Goal: Communication & Community: Answer question/provide support

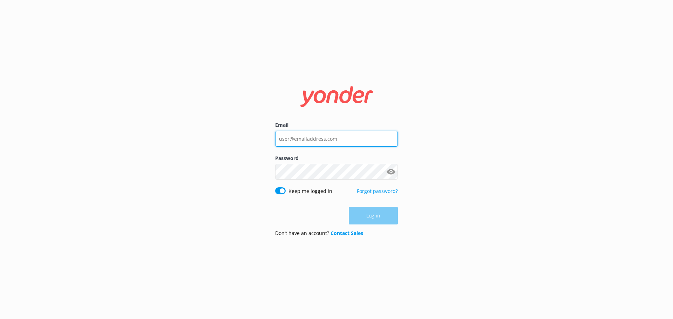
type input "[EMAIL_ADDRESS][DOMAIN_NAME]"
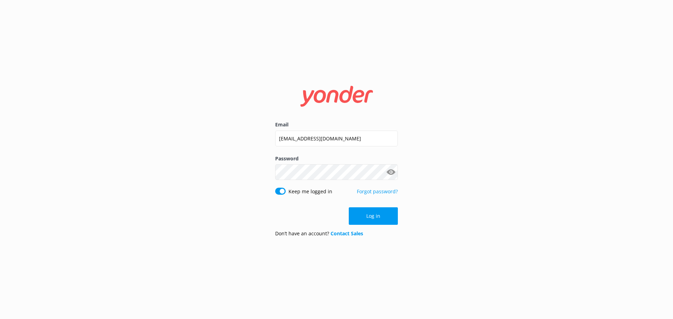
click at [380, 213] on div "Log in" at bounding box center [336, 217] width 123 height 18
click at [387, 215] on button "Log in" at bounding box center [373, 217] width 49 height 18
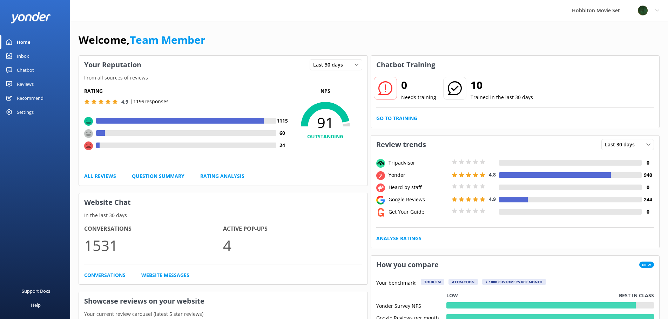
click at [24, 57] on div "Inbox" at bounding box center [23, 56] width 12 height 14
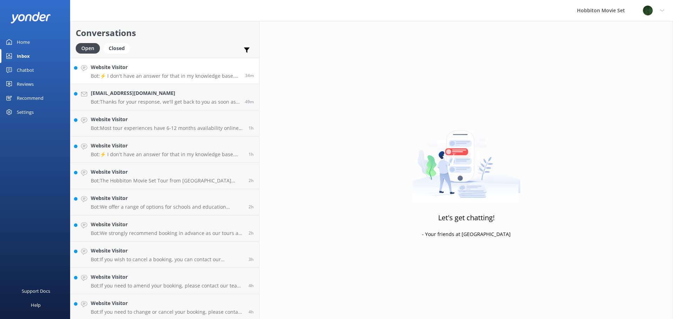
click at [148, 75] on p "Bot: ⚡ I don't have an answer for that in my knowledge base. Please try and rep…" at bounding box center [165, 76] width 149 height 6
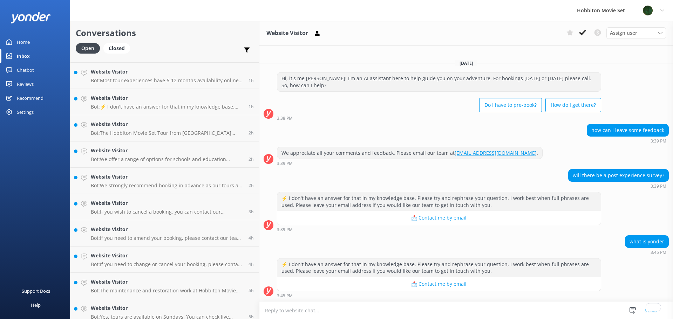
scroll to position [70, 0]
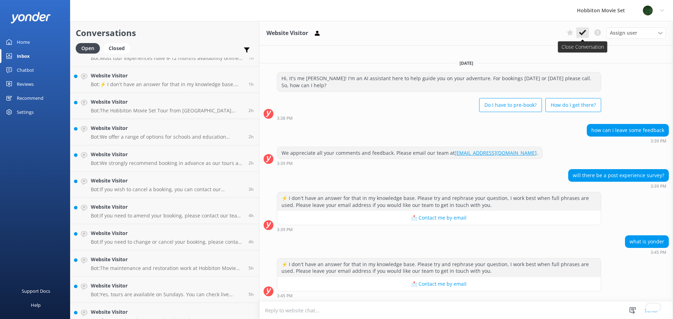
click at [580, 34] on icon at bounding box center [582, 32] width 7 height 7
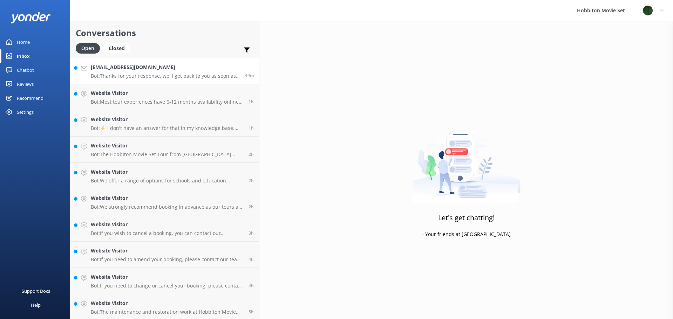
click at [153, 74] on p "Bot: Thanks for your response, we'll get back to you as soon as we can during o…" at bounding box center [165, 76] width 149 height 6
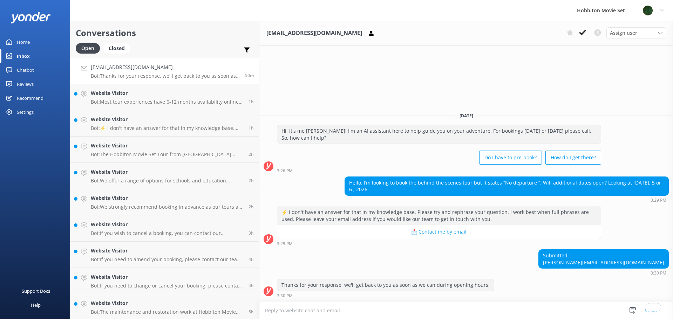
click at [609, 283] on div "Thanks for your response, we'll get back to you as soon as we can during openin…" at bounding box center [466, 288] width 414 height 19
click at [652, 262] on link "Ajscott@sbcglobal.net" at bounding box center [623, 262] width 82 height 7
click at [627, 265] on link "Ajscott@sbcglobal.net" at bounding box center [623, 262] width 82 height 7
click at [635, 263] on link "Ajscott@sbcglobal.net" at bounding box center [623, 262] width 82 height 7
drag, startPoint x: 664, startPoint y: 264, endPoint x: 613, endPoint y: 268, distance: 51.3
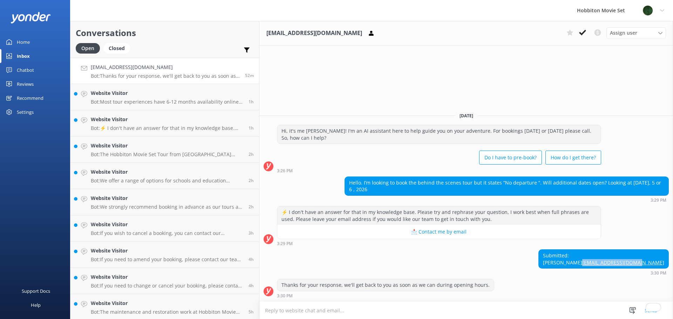
click at [613, 268] on div "Submitted: Angela Scott Ajscott@sbcglobal.net" at bounding box center [604, 259] width 130 height 19
copy link "Ajscott@sbcglobal.net"
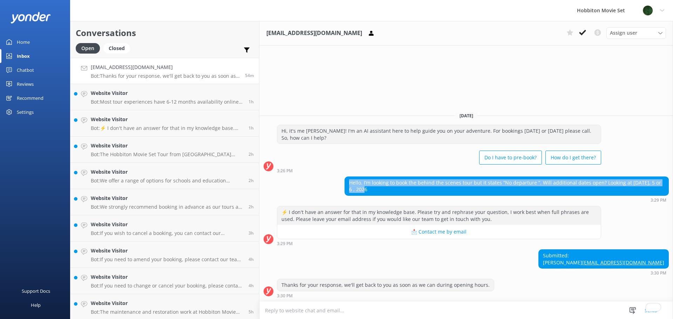
drag, startPoint x: 664, startPoint y: 182, endPoint x: 344, endPoint y: 183, distance: 320.5
click at [345, 183] on div "Hello. I’m looking to book the behind the scenes tour but it states “No departu…" at bounding box center [507, 186] width 324 height 19
copy div "Hello. I’m looking to book the behind the scenes tour but it states “No departu…"
click at [580, 32] on use at bounding box center [582, 33] width 7 height 6
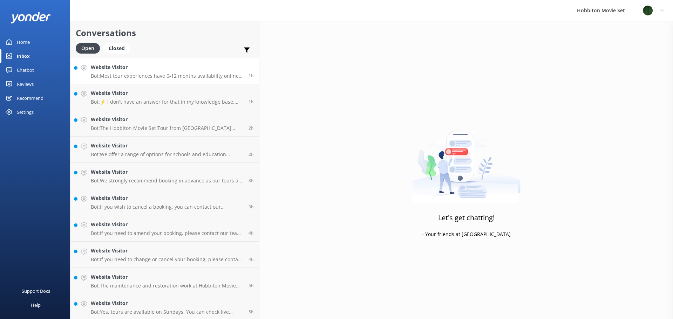
click at [144, 73] on p "Bot: Most tour experiences have 6-12 months availability online. You can check …" at bounding box center [167, 76] width 153 height 6
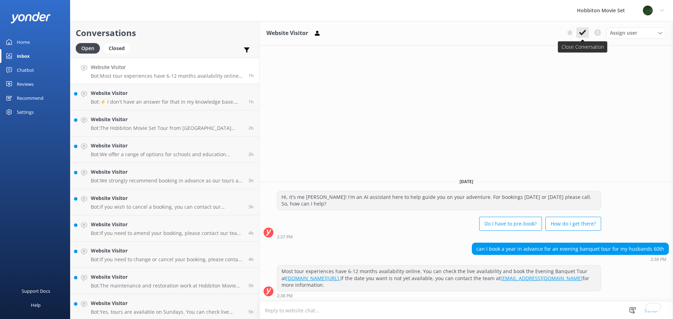
click at [581, 33] on icon at bounding box center [582, 32] width 7 height 7
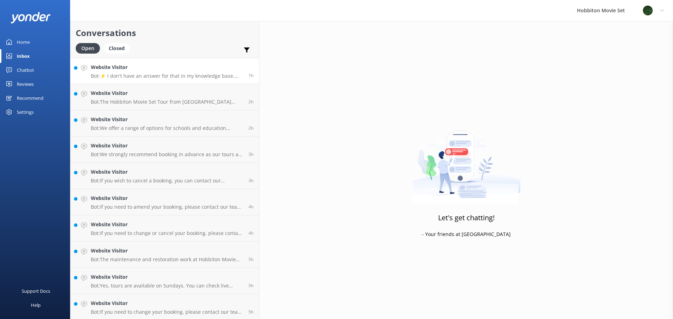
click at [146, 75] on p "Bot: ⚡ I don't have an answer for that in my knowledge base. Please try and rep…" at bounding box center [167, 76] width 153 height 6
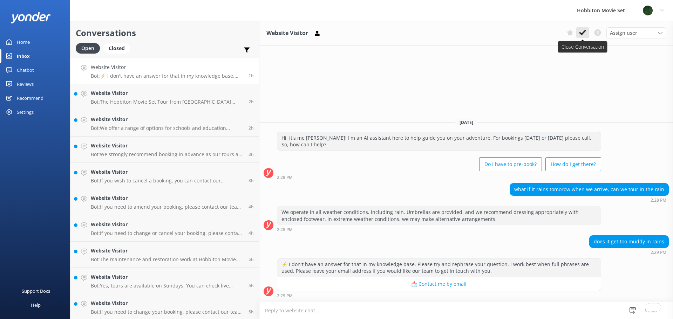
click at [582, 35] on use at bounding box center [582, 33] width 7 height 6
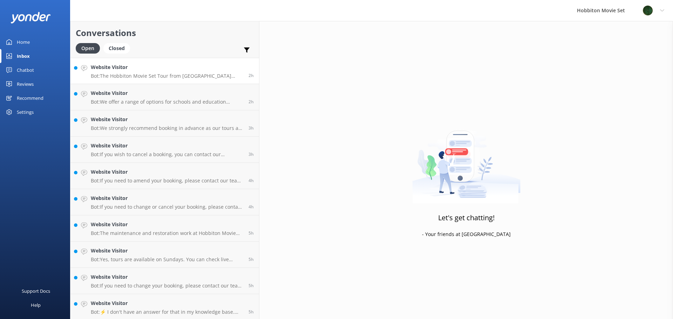
click at [154, 76] on p "Bot: The Hobbiton Movie Set Tour from Matamata Information Centre departs daily…" at bounding box center [167, 76] width 153 height 6
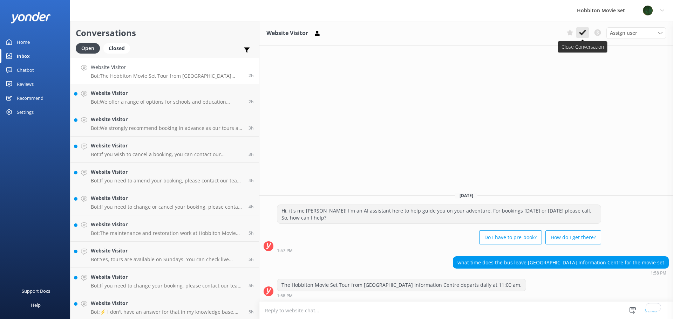
drag, startPoint x: 582, startPoint y: 34, endPoint x: 527, endPoint y: 56, distance: 60.0
click at [582, 34] on use at bounding box center [582, 33] width 7 height 6
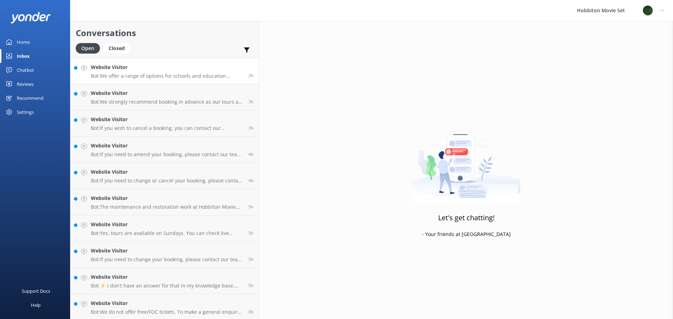
click at [136, 80] on link "Website Visitor Bot: We offer a range of options for schools and education grou…" at bounding box center [164, 71] width 189 height 26
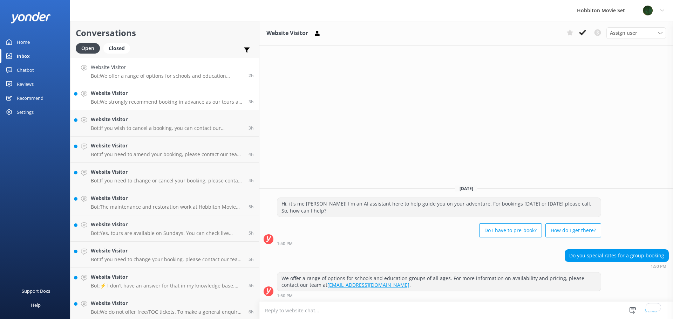
click at [149, 99] on p "Bot: We strongly recommend booking in advance as our tours are known to sell ou…" at bounding box center [167, 102] width 153 height 6
drag, startPoint x: 583, startPoint y: 34, endPoint x: 542, endPoint y: 52, distance: 44.7
click at [583, 34] on use at bounding box center [582, 33] width 7 height 6
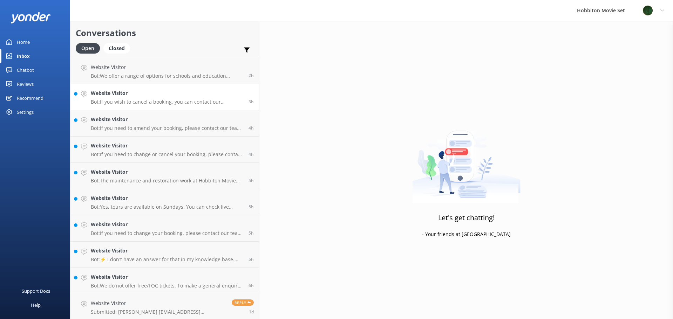
click at [156, 103] on p "Bot: If you wish to cancel a booking, you can contact our reservations team via…" at bounding box center [167, 102] width 153 height 6
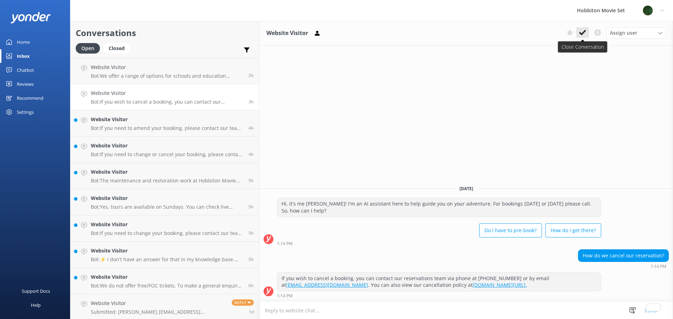
click at [580, 32] on icon at bounding box center [582, 32] width 7 height 7
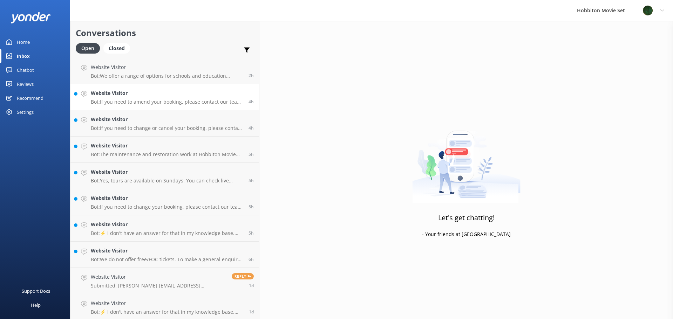
click at [168, 99] on p "Bot: If you need to amend your booking, please contact our team at office@hobbi…" at bounding box center [167, 102] width 153 height 6
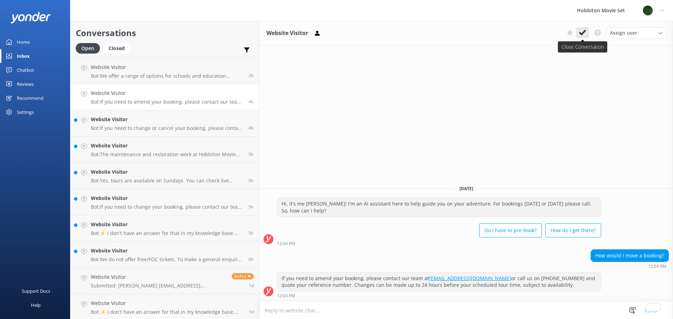
click at [580, 33] on use at bounding box center [582, 33] width 7 height 6
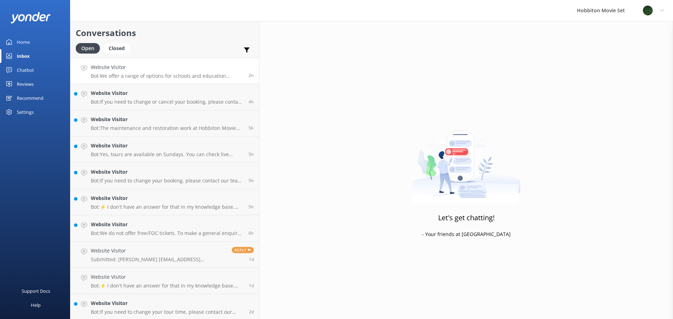
click at [159, 74] on p "Bot: We offer a range of options for schools and education groups of all ages. …" at bounding box center [167, 76] width 153 height 6
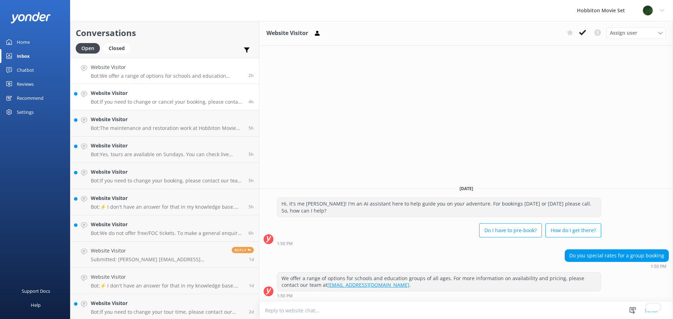
click at [157, 101] on p "Bot: If you need to change or cancel your booking, please contact our team at o…" at bounding box center [167, 102] width 153 height 6
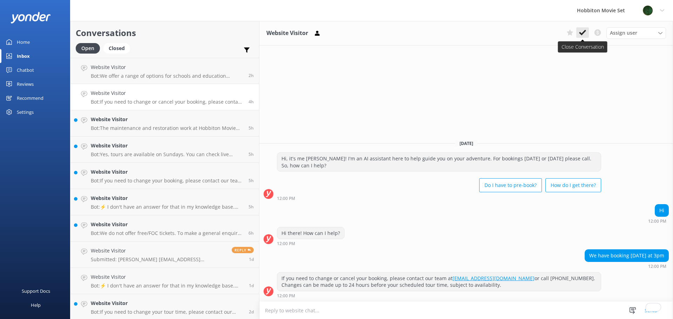
click at [583, 34] on use at bounding box center [582, 33] width 7 height 6
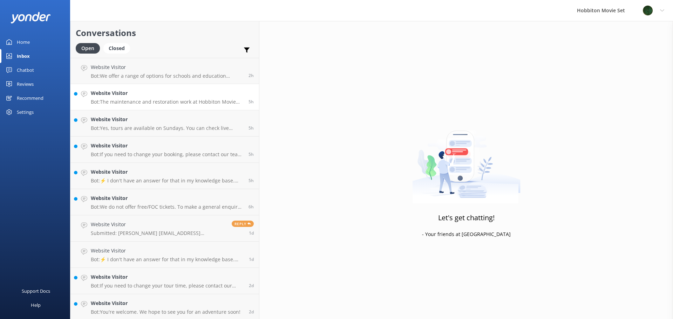
click at [161, 102] on p "Bot: The maintenance and restoration work at Hobbiton Movie Set will be ongoing…" at bounding box center [167, 102] width 153 height 6
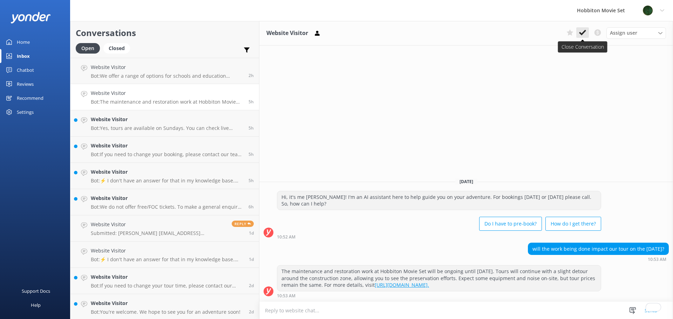
click at [582, 32] on icon at bounding box center [582, 32] width 7 height 7
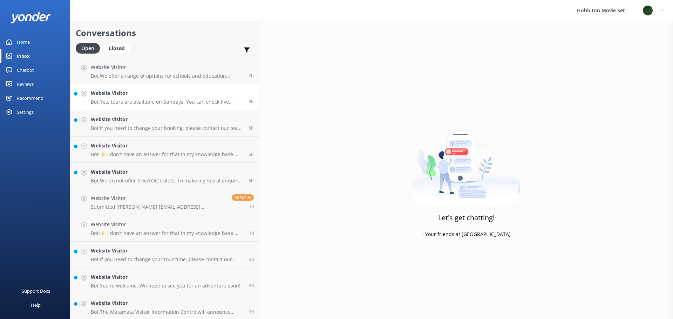
click at [173, 101] on p "Bot: Yes, tours are available on Sundays. You can check live availability and b…" at bounding box center [167, 102] width 153 height 6
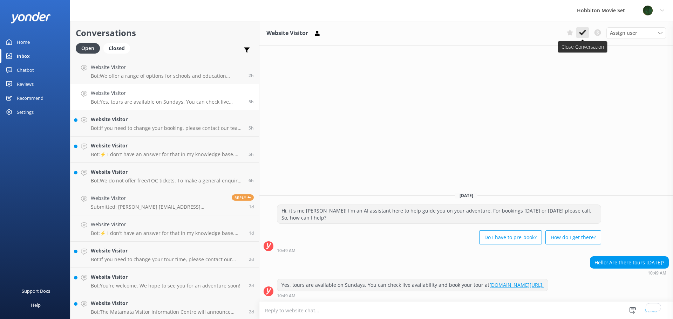
click at [580, 32] on icon at bounding box center [582, 32] width 7 height 7
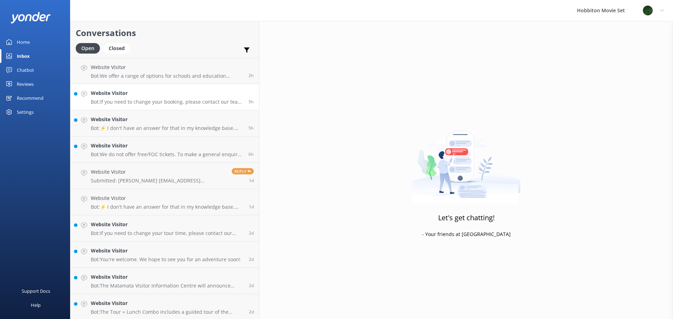
click at [162, 102] on p "Bot: If you need to change your booking, please contact our team at office@hobb…" at bounding box center [167, 102] width 153 height 6
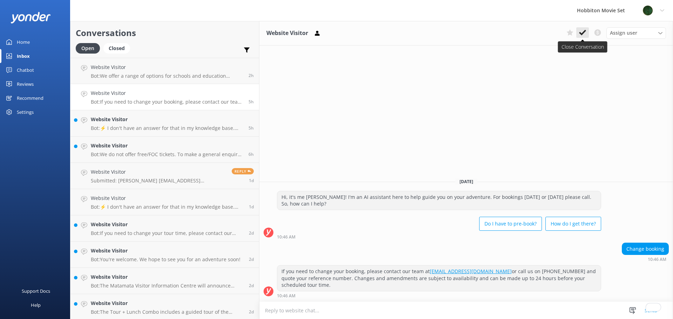
click at [581, 31] on icon at bounding box center [582, 32] width 7 height 7
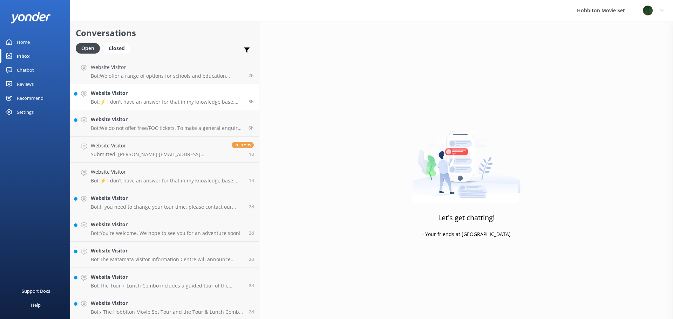
click at [164, 104] on p "Bot: ⚡ I don't have an answer for that in my knowledge base. Please try and rep…" at bounding box center [167, 102] width 153 height 6
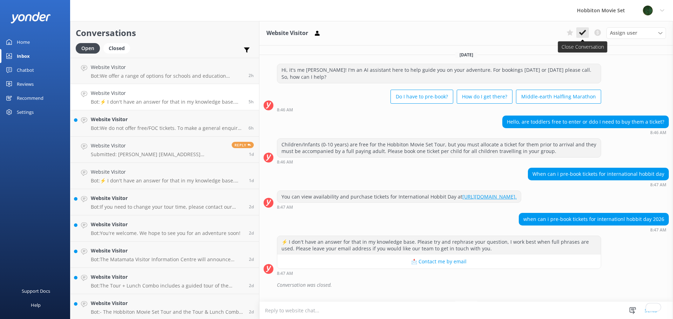
click at [582, 30] on icon at bounding box center [582, 32] width 7 height 7
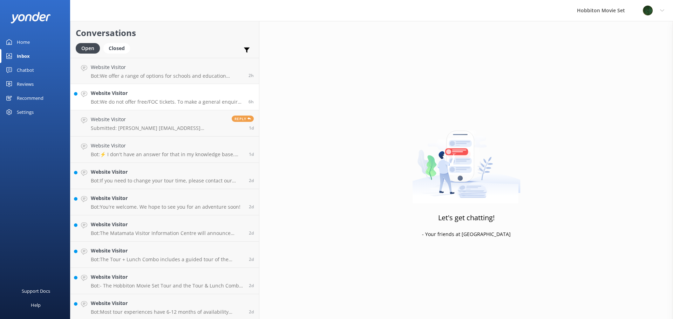
click at [150, 101] on p "Bot: We do not offer free/FOC tickets. To make a general enquiry or for more in…" at bounding box center [167, 102] width 153 height 6
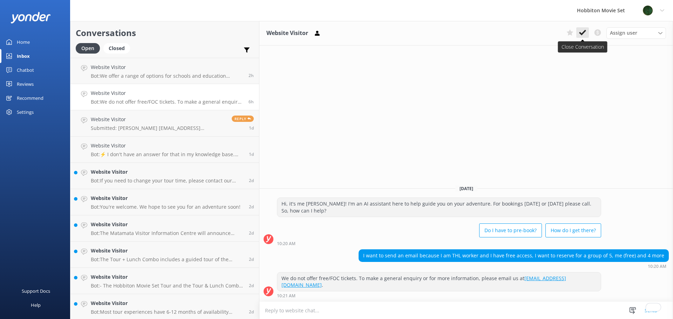
click at [581, 32] on icon at bounding box center [582, 32] width 7 height 7
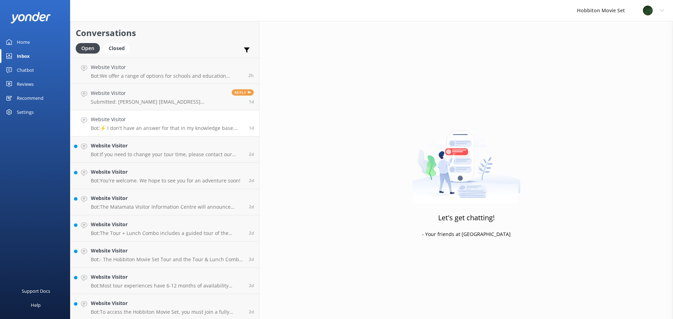
click at [151, 126] on p "Bot: ⚡ I don't have an answer for that in my knowledge base. Please try and rep…" at bounding box center [167, 128] width 153 height 6
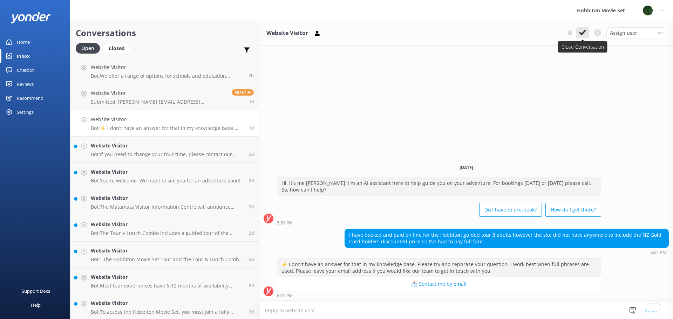
click at [580, 33] on use at bounding box center [582, 33] width 7 height 6
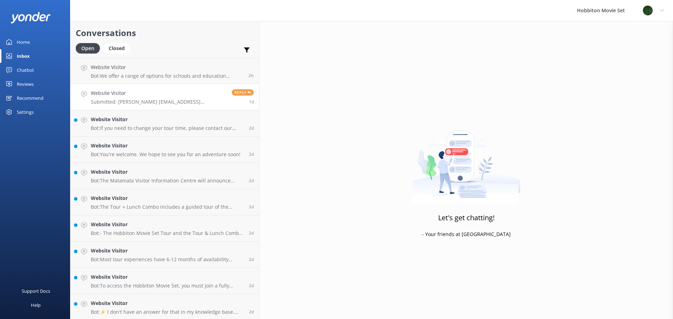
click at [134, 99] on p "Submitted: [PERSON_NAME] [EMAIL_ADDRESS][DOMAIN_NAME] Looking for special event…" at bounding box center [159, 102] width 136 height 6
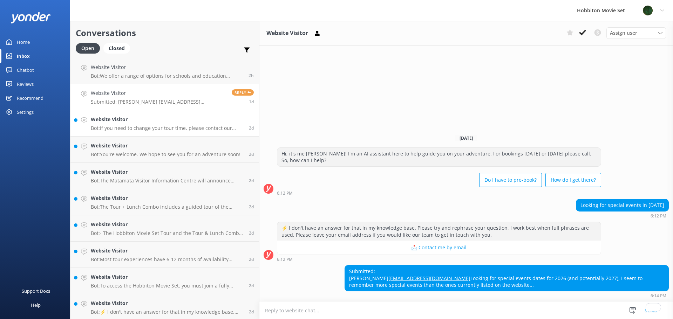
click at [151, 126] on p "Bot: If you need to change your tour time, please contact our team at office@ho…" at bounding box center [167, 128] width 153 height 6
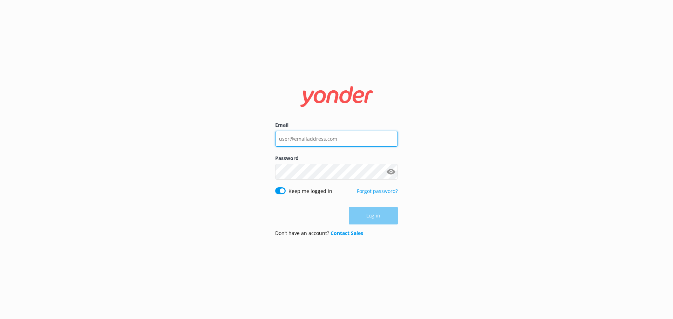
type input "[EMAIL_ADDRESS][DOMAIN_NAME]"
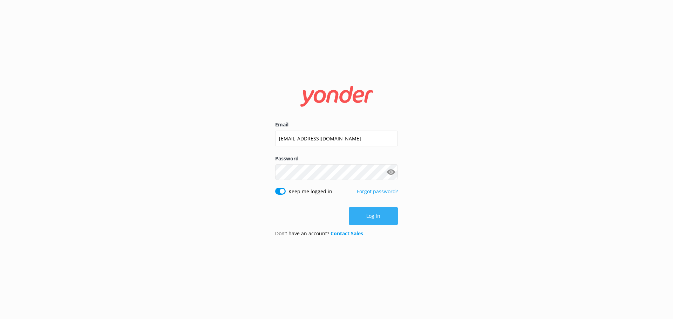
click at [373, 218] on div "Log in" at bounding box center [336, 217] width 123 height 18
click at [373, 217] on button "Log in" at bounding box center [373, 217] width 49 height 18
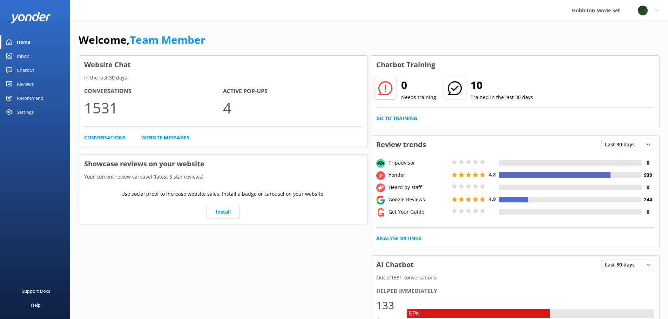
click at [37, 56] on link "Inbox" at bounding box center [35, 56] width 70 height 14
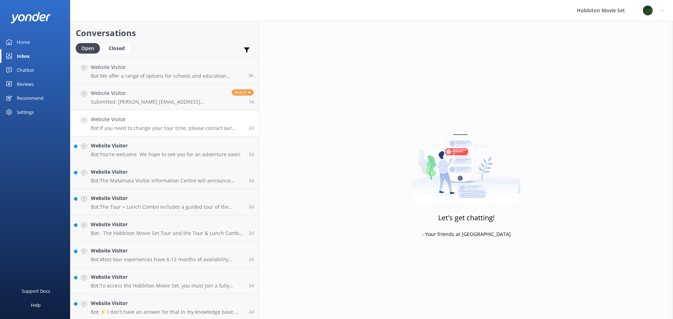
click at [147, 128] on p "Bot: If you need to change your tour time, please contact our team at [EMAIL_AD…" at bounding box center [167, 128] width 153 height 6
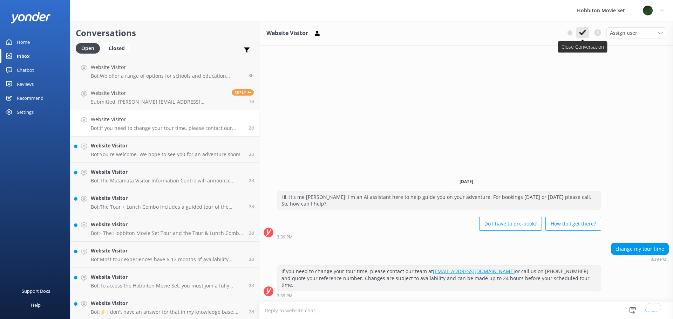
click at [581, 33] on use at bounding box center [582, 33] width 7 height 6
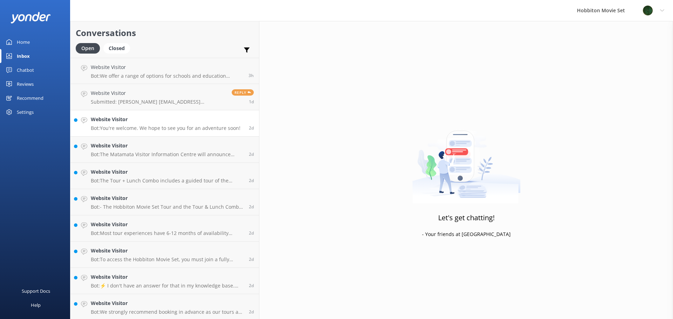
click at [159, 127] on p "Bot: You're welcome. We hope to see you for an adventure soon!" at bounding box center [166, 128] width 150 height 6
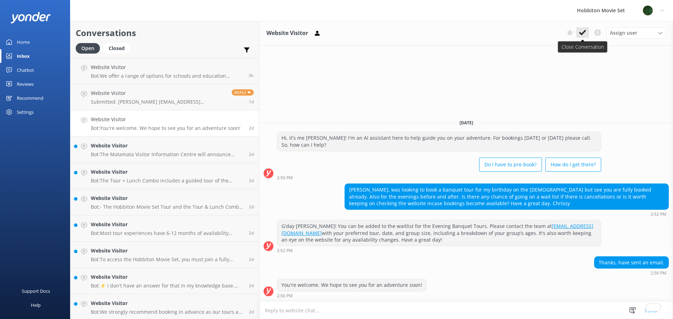
click at [581, 32] on icon at bounding box center [582, 32] width 7 height 7
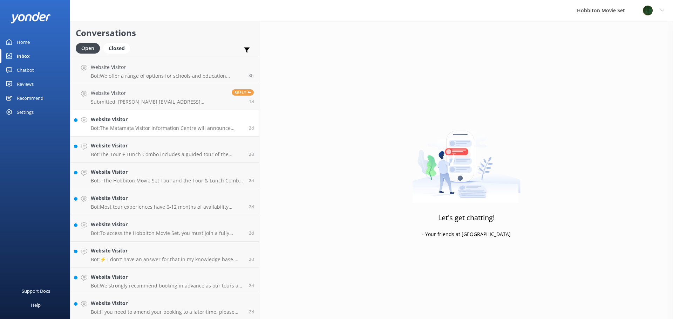
click at [147, 129] on p "Bot: The Matamata Visitor Information Centre will announce when they schedule L…" at bounding box center [167, 128] width 153 height 6
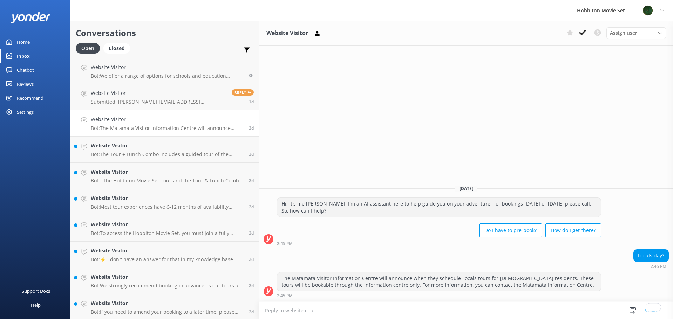
click at [583, 32] on icon at bounding box center [582, 32] width 7 height 7
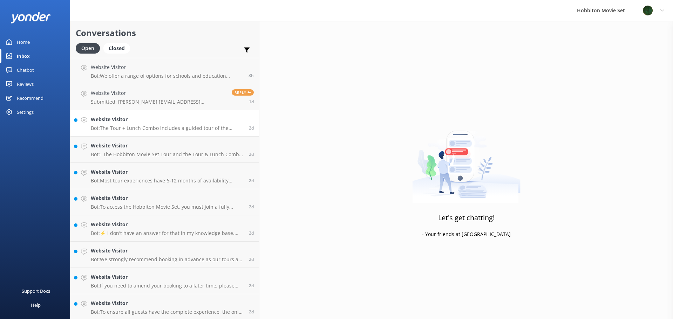
click at [162, 126] on p "Bot: The Tour + Lunch Combo includes a guided tour of the Hobbiton Movie Set an…" at bounding box center [167, 128] width 153 height 6
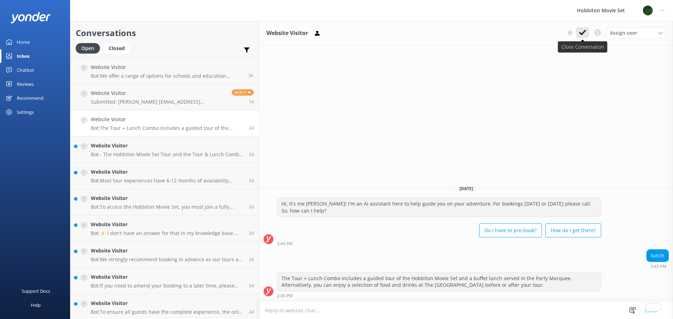
click at [582, 34] on use at bounding box center [582, 33] width 7 height 6
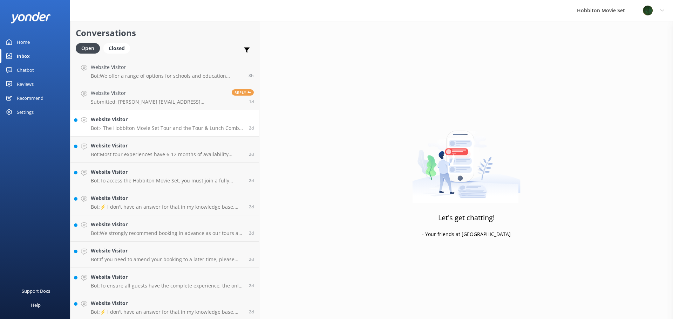
click at [156, 127] on p "Bot: - The Hobbiton Movie Set Tour and the Tour & Lunch Combo both offer a shar…" at bounding box center [167, 128] width 153 height 6
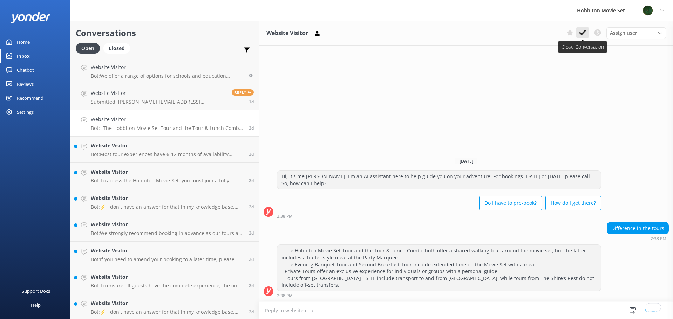
click at [581, 33] on use at bounding box center [582, 33] width 7 height 6
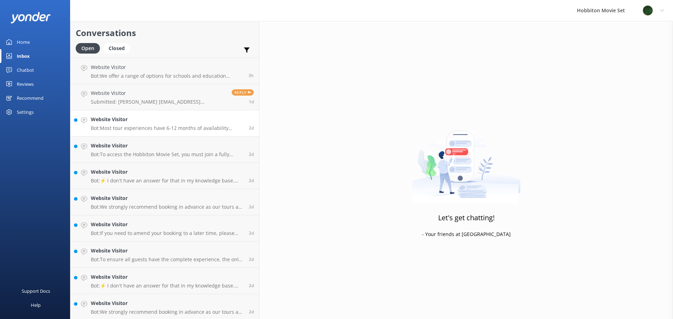
click at [133, 126] on p "Bot: Most tour experiences have 6-12 months of availability online. You can che…" at bounding box center [167, 128] width 153 height 6
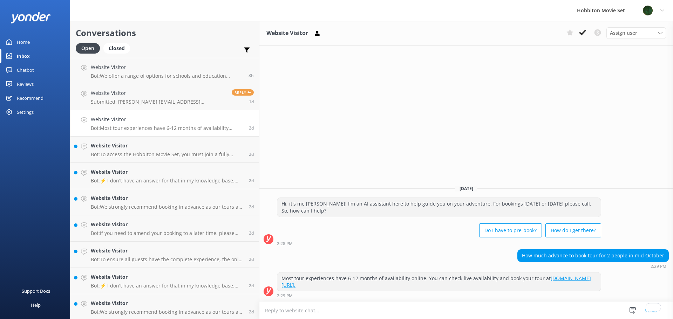
click at [583, 33] on use at bounding box center [582, 33] width 7 height 6
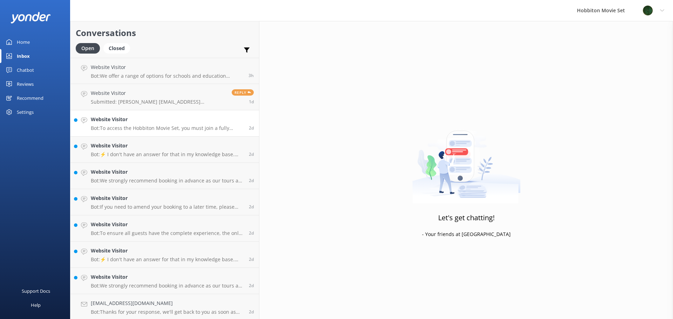
click at [140, 128] on p "Bot: To access the Hobbiton Movie Set, you must join a fully guided walking tou…" at bounding box center [167, 128] width 153 height 6
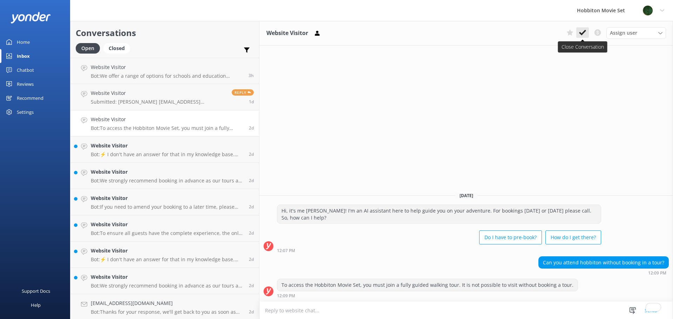
click at [580, 32] on icon at bounding box center [582, 32] width 7 height 7
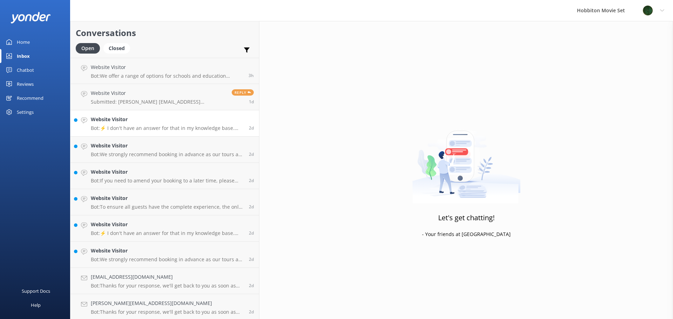
click at [162, 122] on h4 "Website Visitor" at bounding box center [167, 120] width 153 height 8
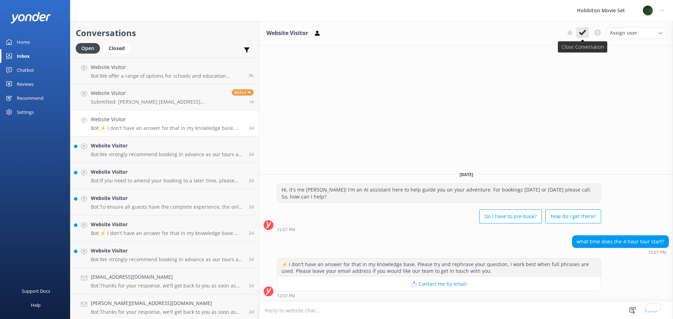
click at [580, 32] on icon at bounding box center [582, 32] width 7 height 7
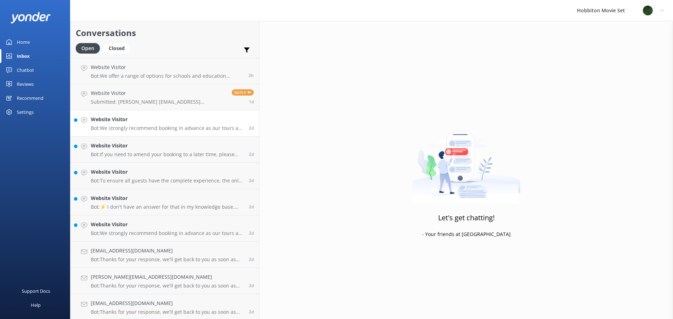
click at [148, 128] on p "Bot: We strongly recommend booking in advance as our tours are known to sell ou…" at bounding box center [167, 128] width 153 height 6
